Goal: Entertainment & Leisure: Consume media (video, audio)

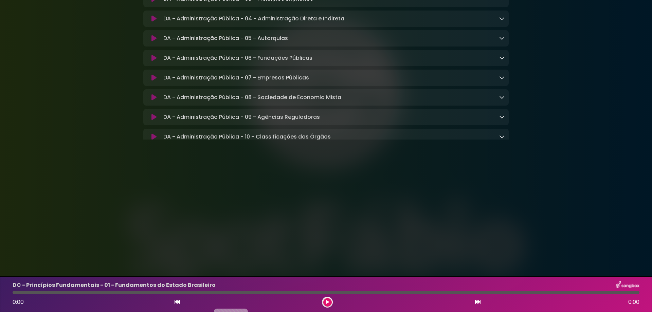
scroll to position [204, 0]
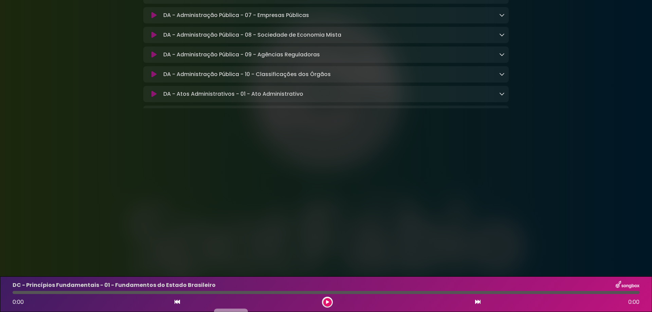
click at [328, 302] on icon at bounding box center [327, 302] width 3 height 4
click at [326, 303] on icon at bounding box center [327, 302] width 3 height 4
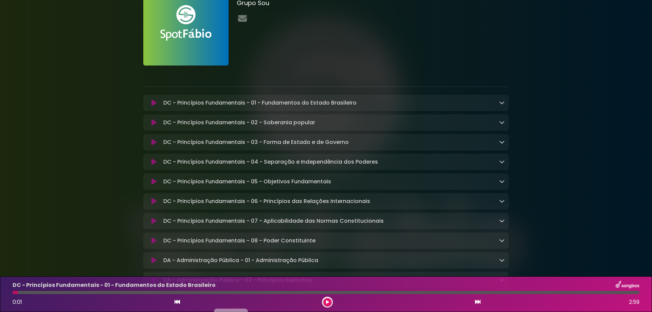
scroll to position [34, 0]
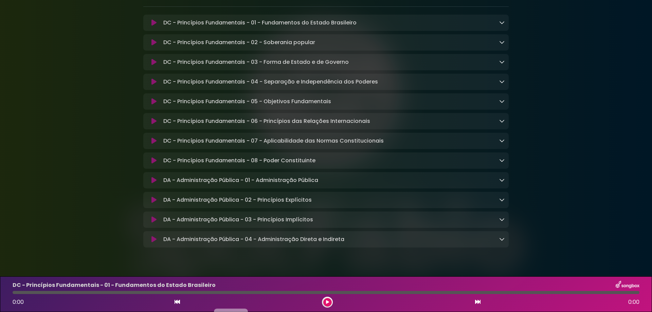
scroll to position [68, 0]
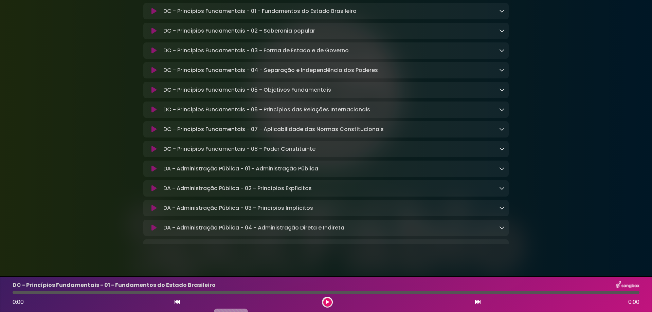
click at [154, 15] on icon at bounding box center [154, 11] width 5 height 7
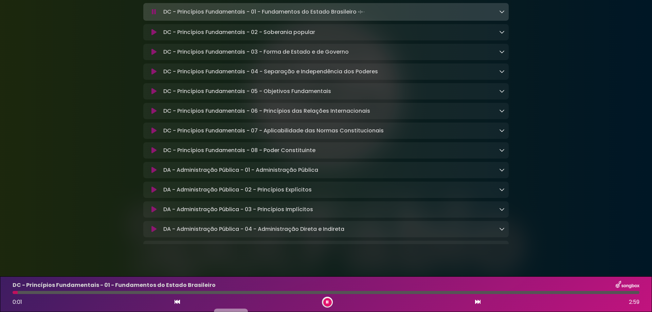
click at [154, 15] on icon at bounding box center [154, 11] width 4 height 7
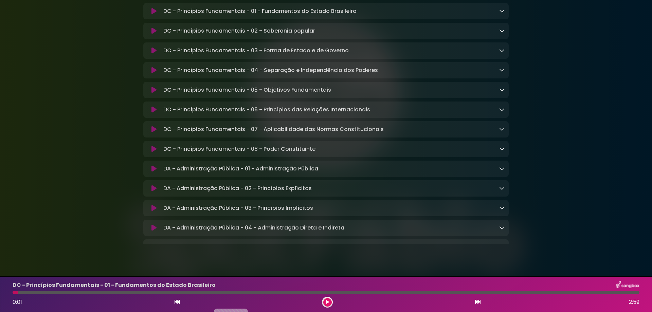
click at [502, 14] on icon at bounding box center [501, 10] width 5 height 5
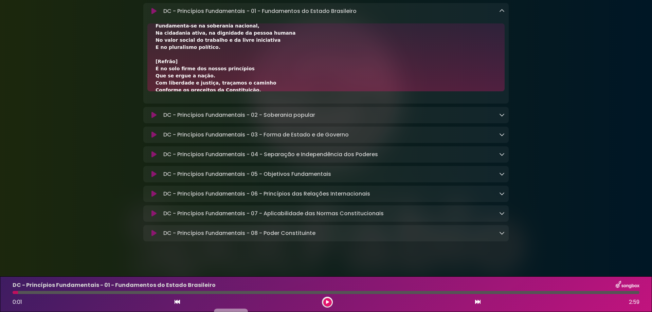
scroll to position [0, 0]
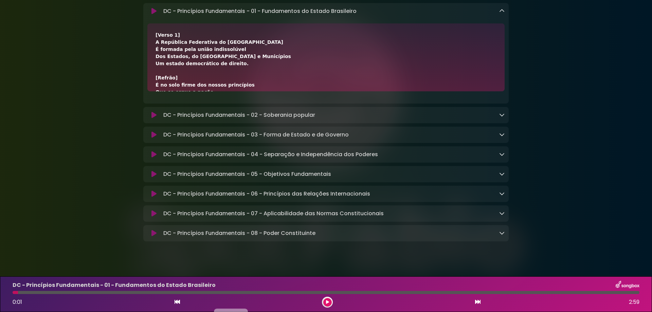
click at [500, 14] on icon at bounding box center [501, 10] width 5 height 5
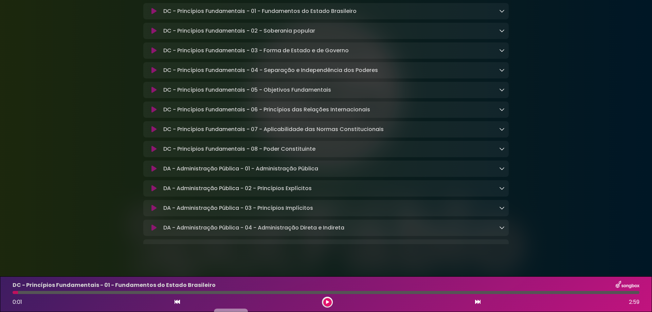
click at [502, 14] on icon at bounding box center [501, 10] width 5 height 5
